Goal: Information Seeking & Learning: Learn about a topic

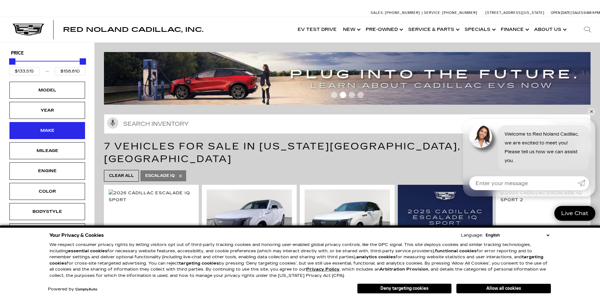
click at [60, 131] on div "Make" at bounding box center [48, 130] width 32 height 7
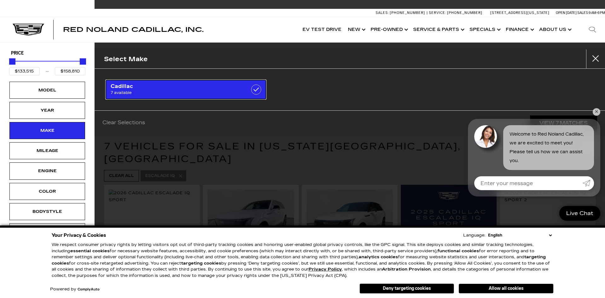
click at [257, 88] on label at bounding box center [256, 89] width 10 height 10
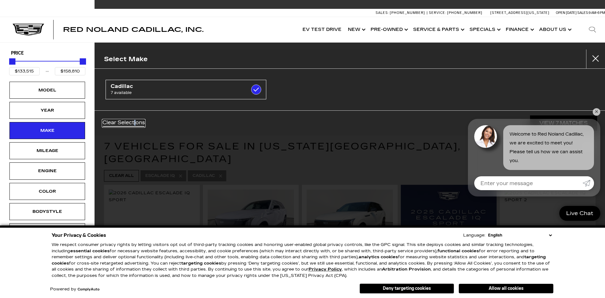
click at [135, 124] on link "Clear Selections" at bounding box center [123, 123] width 43 height 8
checkbox input "false"
drag, startPoint x: 598, startPoint y: 109, endPoint x: 591, endPoint y: 110, distance: 7.0
click at [597, 109] on link "✕" at bounding box center [597, 112] width 8 height 8
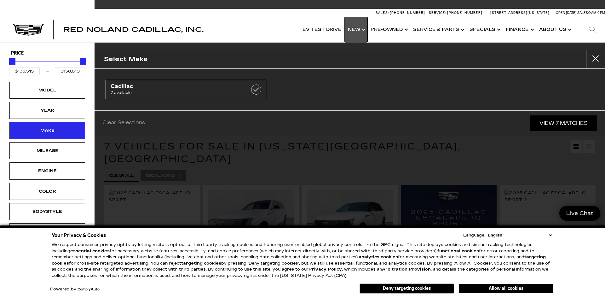
click at [357, 32] on link "Show New" at bounding box center [356, 29] width 23 height 25
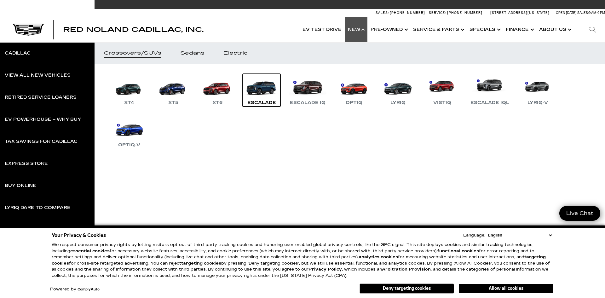
click at [258, 98] on link "Escalade" at bounding box center [262, 90] width 38 height 33
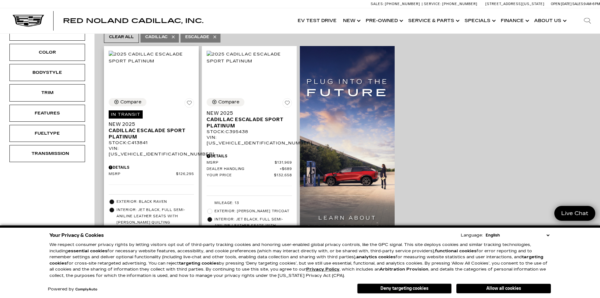
scroll to position [158, 0]
